Goal: Transaction & Acquisition: Subscribe to service/newsletter

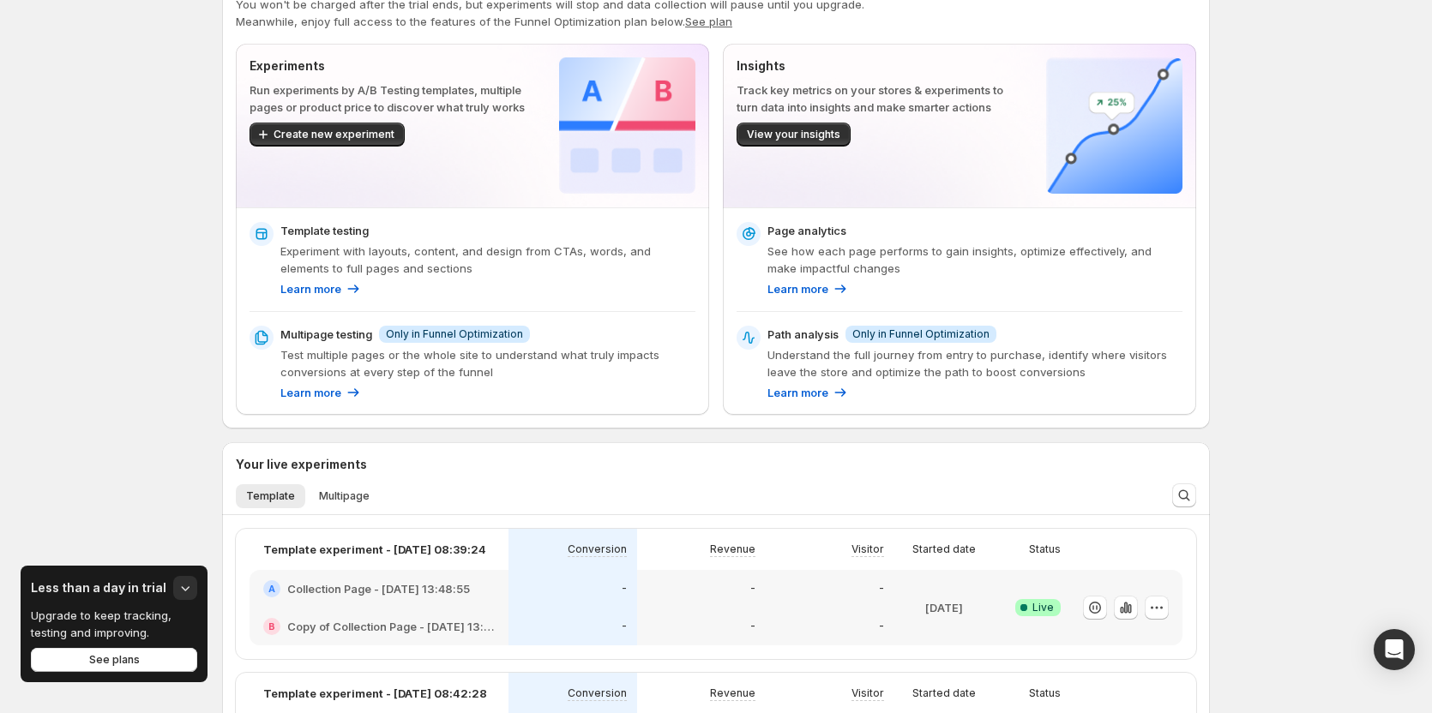
scroll to position [257, 0]
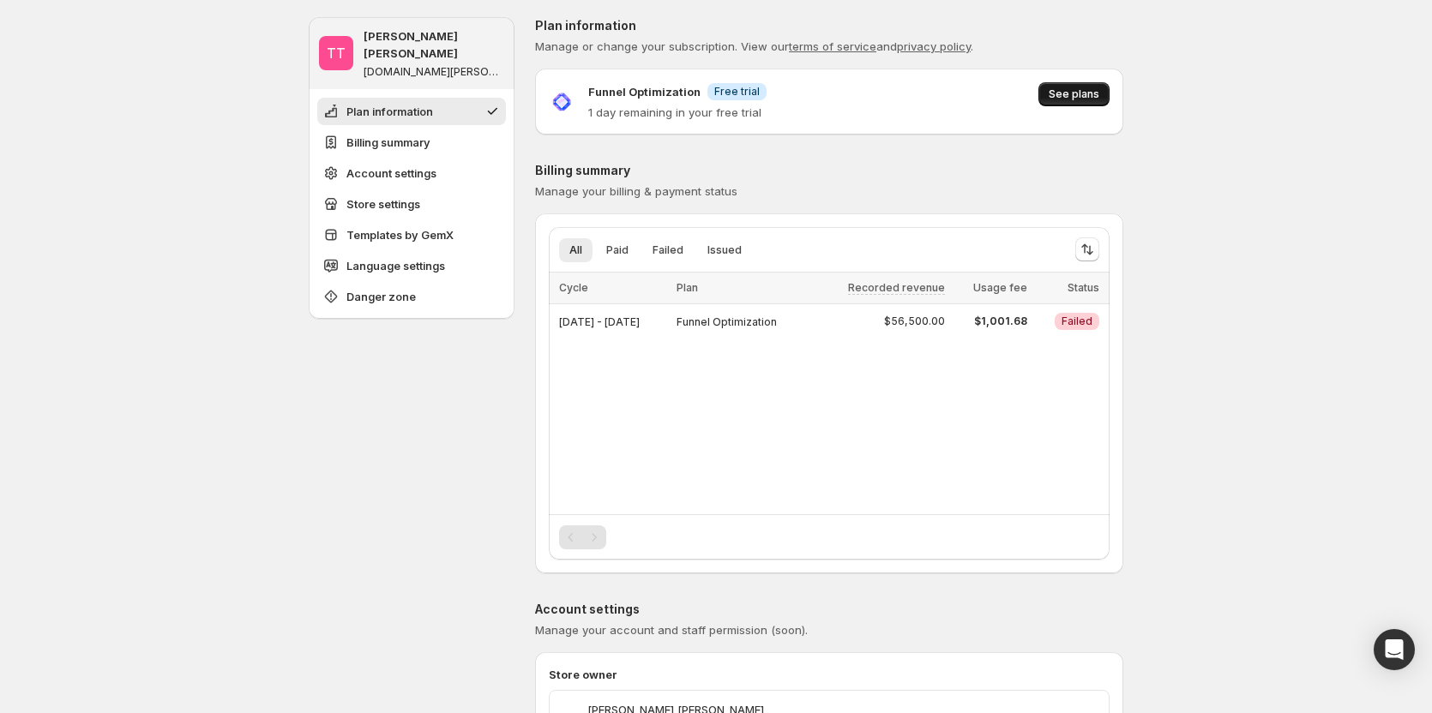
click at [1080, 91] on span "See plans" at bounding box center [1074, 94] width 51 height 14
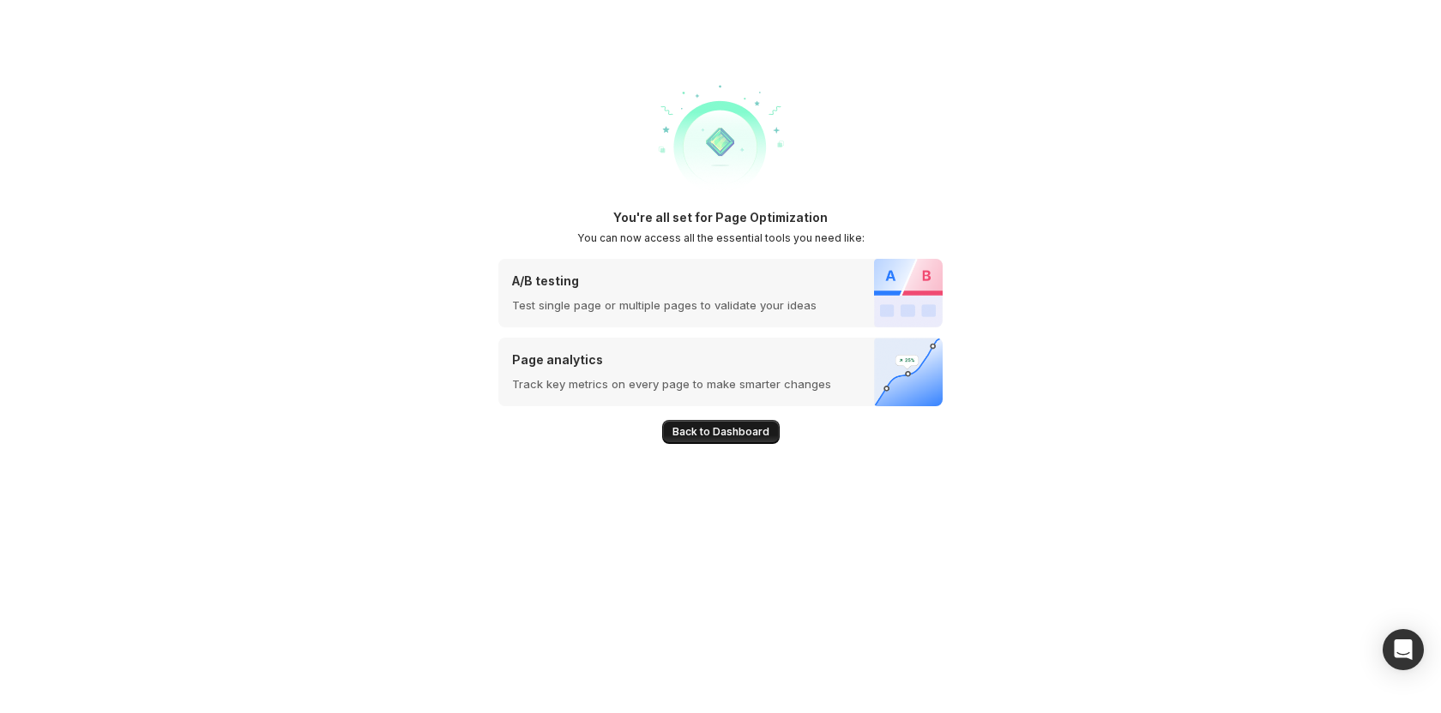
click at [693, 436] on span "Back to Dashboard" at bounding box center [720, 432] width 97 height 14
